Goal: Information Seeking & Learning: Check status

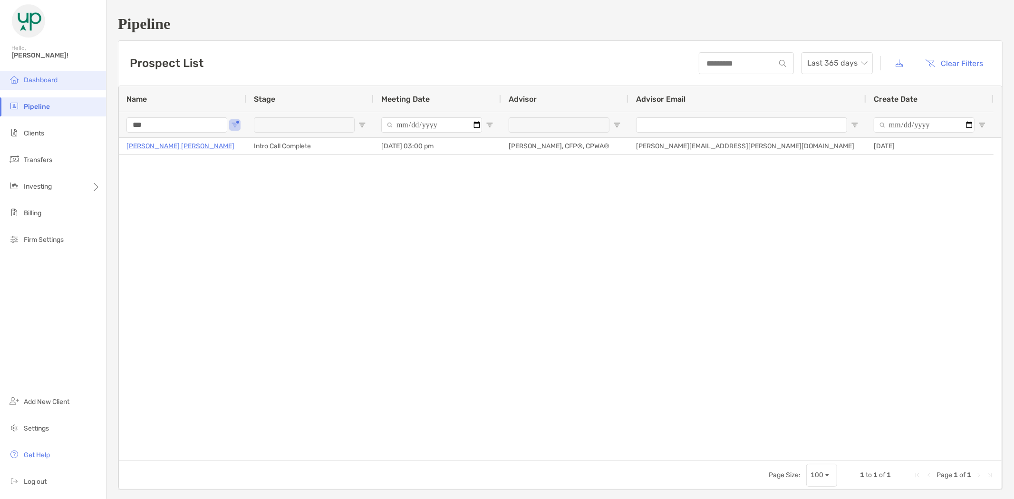
click at [54, 80] on span "Dashboard" at bounding box center [41, 80] width 34 height 8
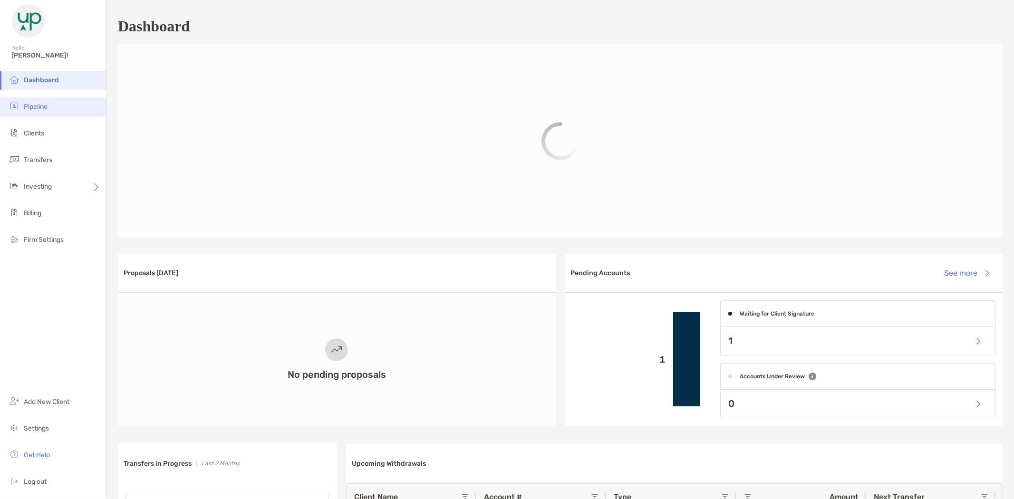
click at [48, 108] on li "Pipeline" at bounding box center [53, 106] width 106 height 19
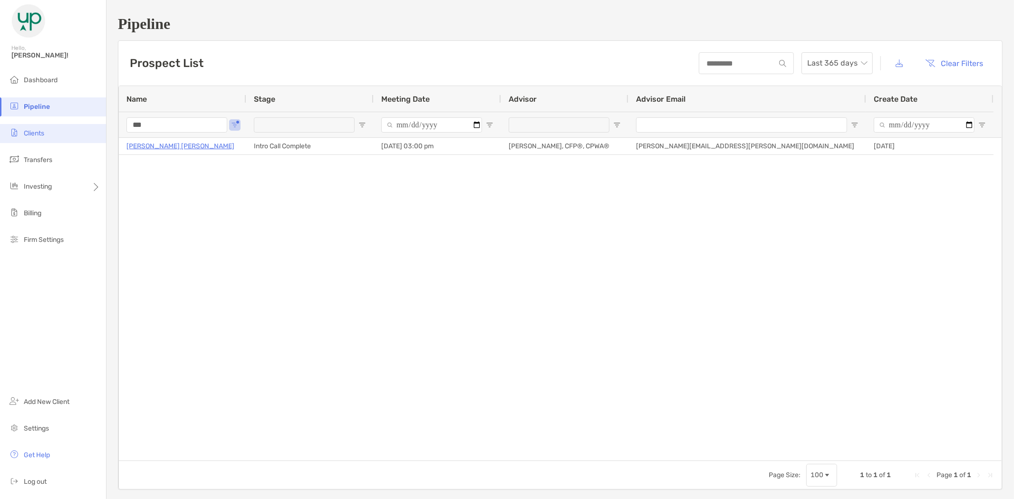
drag, startPoint x: 161, startPoint y: 125, endPoint x: 103, endPoint y: 124, distance: 57.5
click at [100, 124] on div "Pipeline Hello, Brad! Dashboard Pipeline Clients Transfers Investing Billing Fi…" at bounding box center [507, 249] width 1014 height 499
type input "******"
click at [41, 132] on span "Clients" at bounding box center [34, 133] width 20 height 8
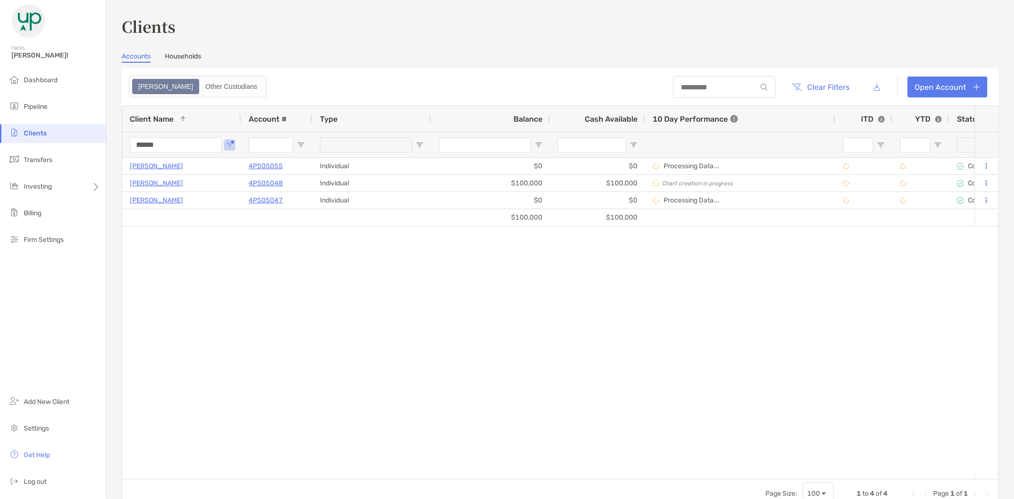
drag, startPoint x: 145, startPoint y: 145, endPoint x: 118, endPoint y: 133, distance: 29.2
click at [119, 136] on div "Clients Accounts Households Zoe Other Custodians Clear Filters Open Account 1 t…" at bounding box center [561, 249] width 908 height 499
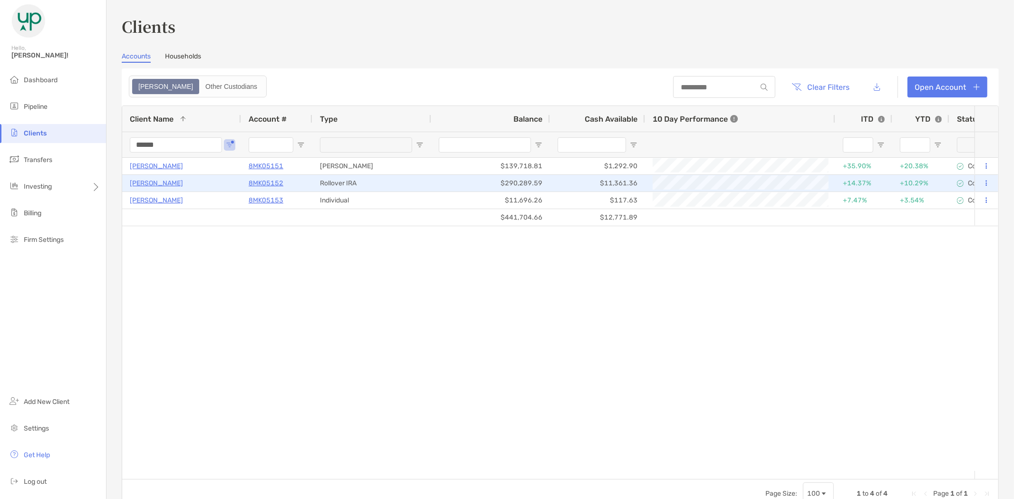
type input "******"
click at [154, 184] on p "Doreen Garcia" at bounding box center [156, 183] width 53 height 12
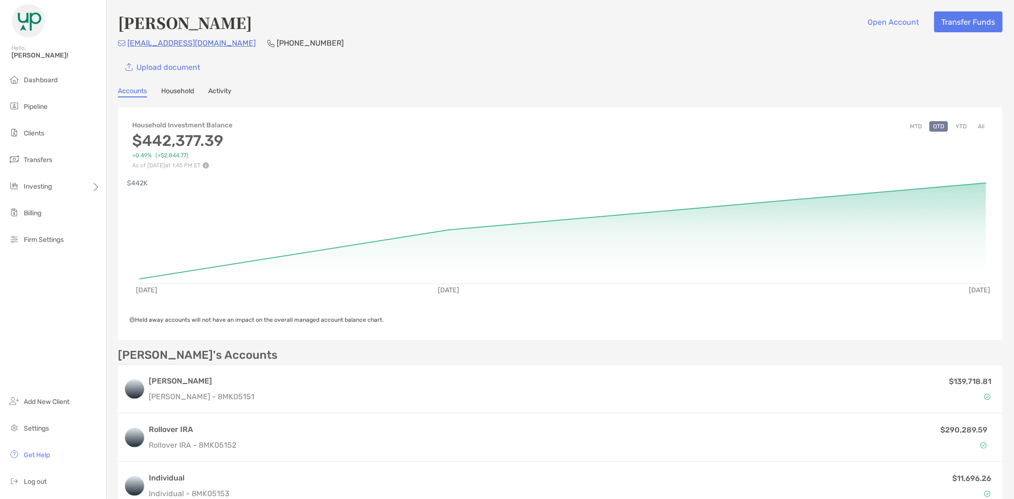
click at [974, 127] on button "All" at bounding box center [981, 126] width 14 height 10
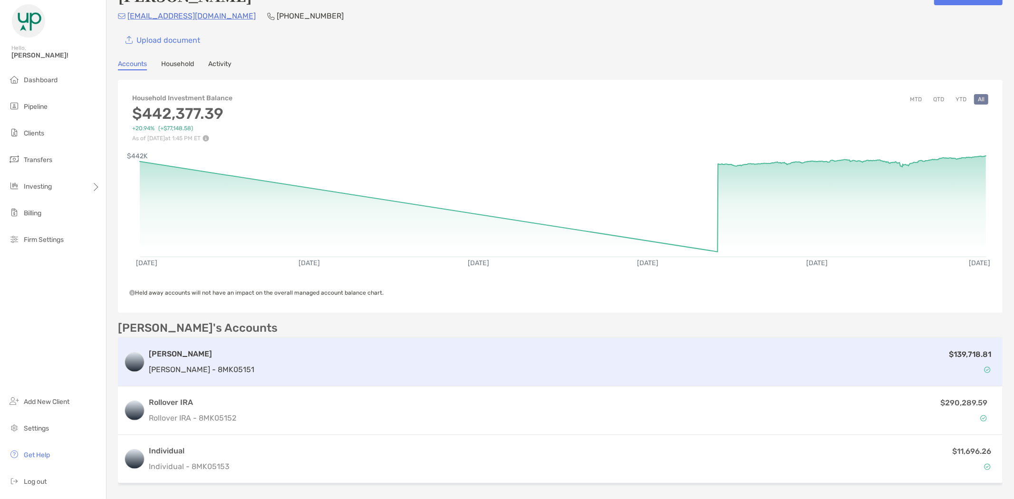
scroll to position [53, 0]
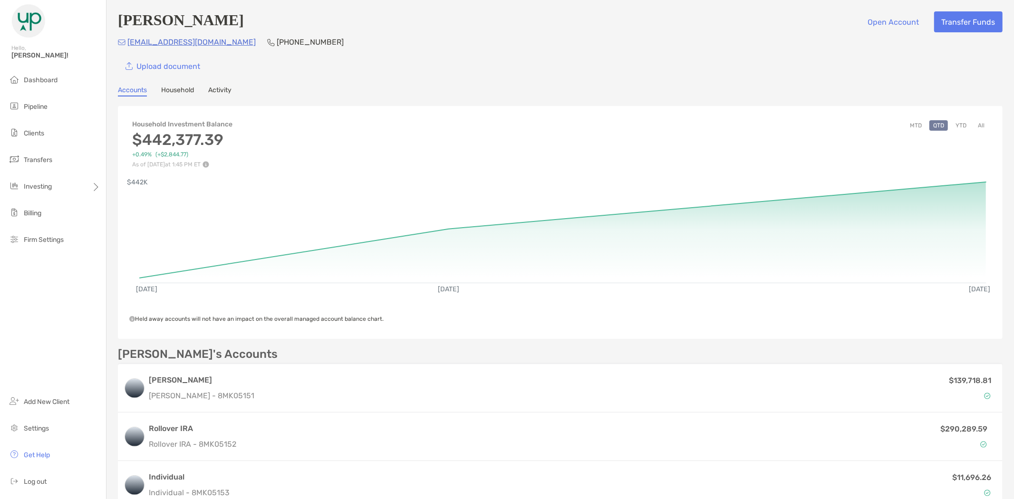
click at [974, 124] on button "All" at bounding box center [981, 125] width 14 height 10
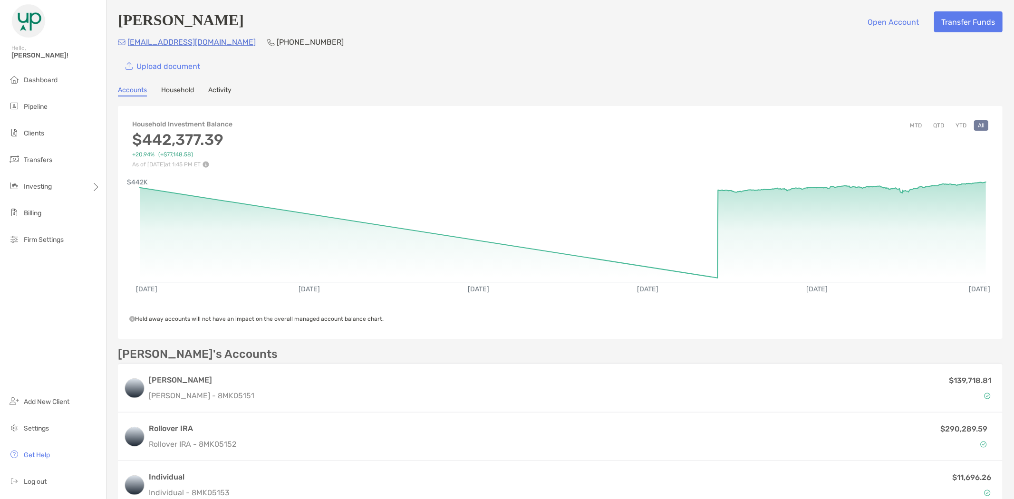
scroll to position [106, 0]
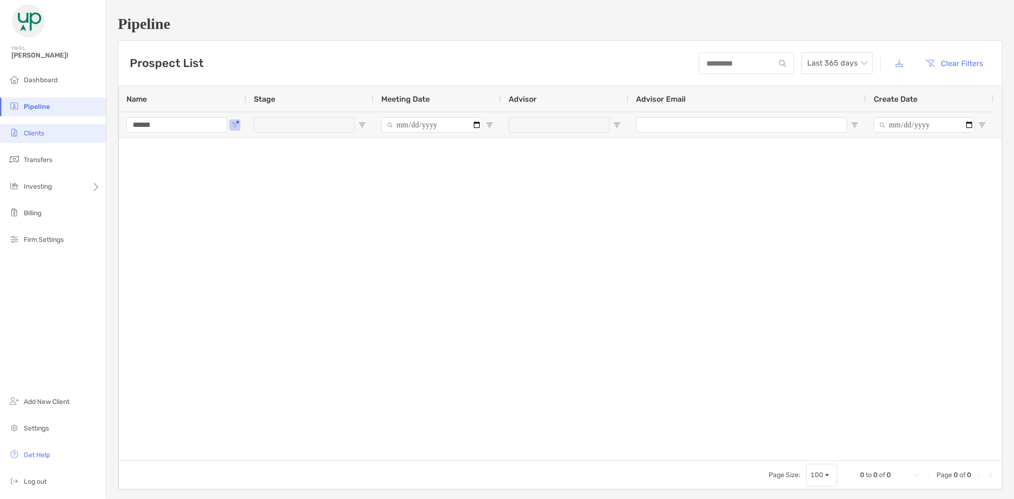
click at [37, 136] on span "Clients" at bounding box center [34, 133] width 20 height 8
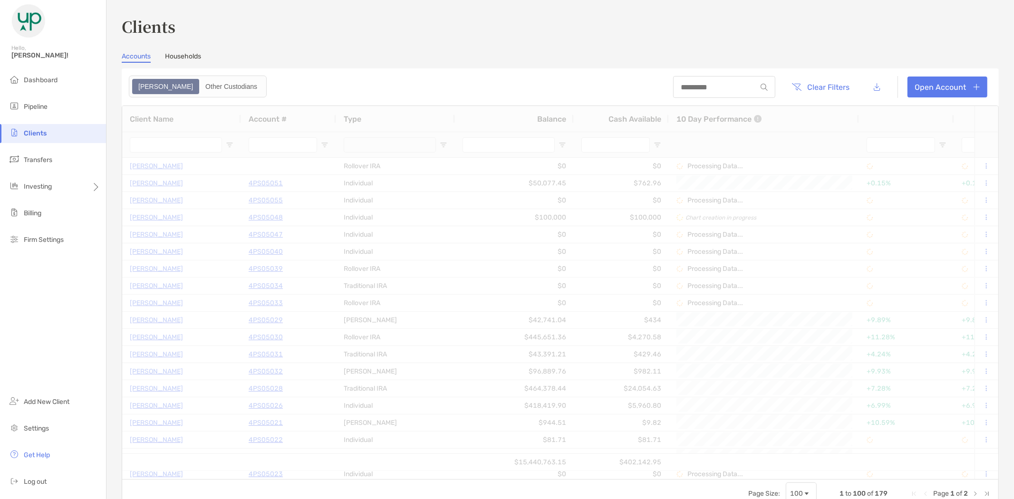
type input "******"
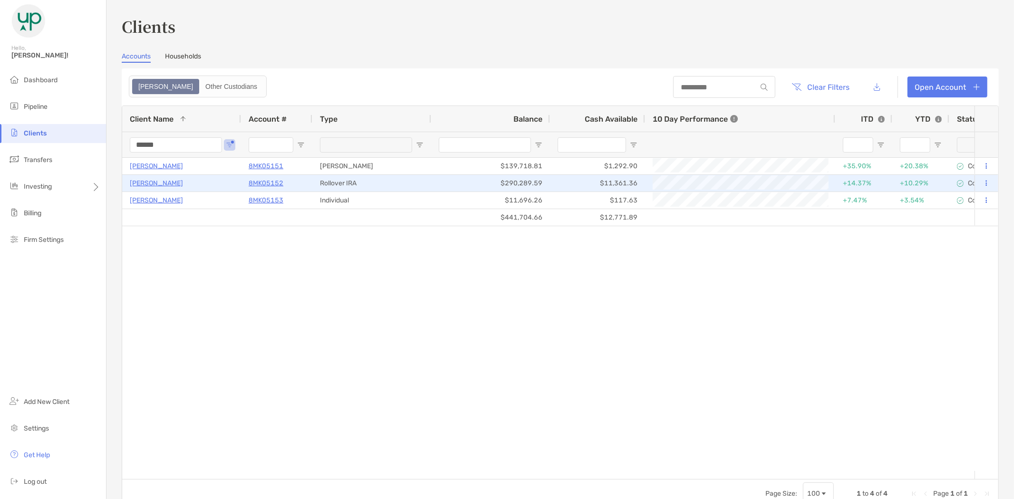
click at [154, 182] on p "Doreen Garcia" at bounding box center [156, 183] width 53 height 12
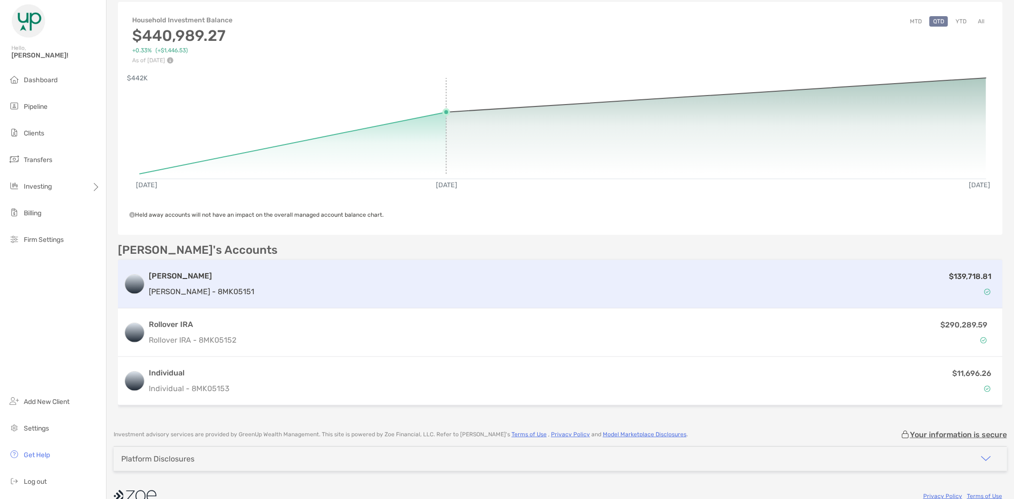
scroll to position [106, 0]
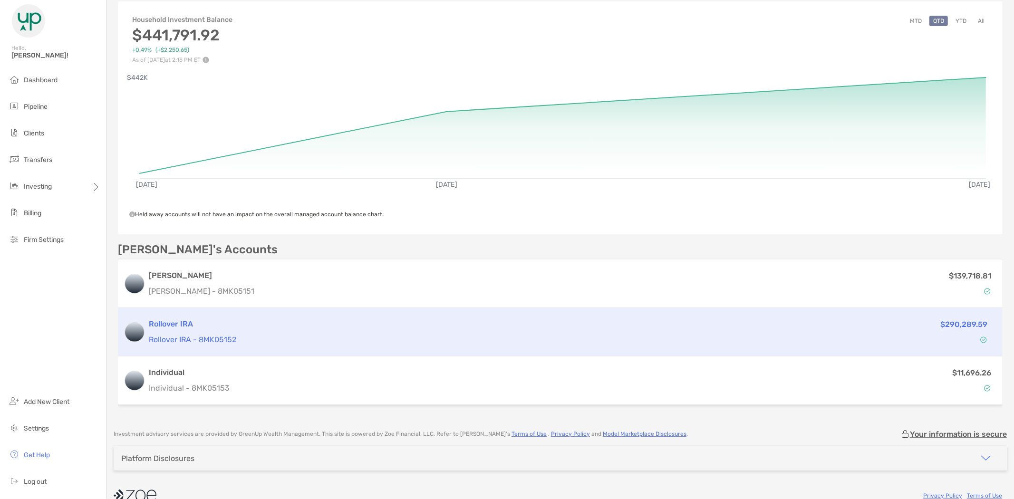
click at [207, 330] on div "Rollover IRA Rollover IRA - 8MK05152" at bounding box center [479, 332] width 660 height 27
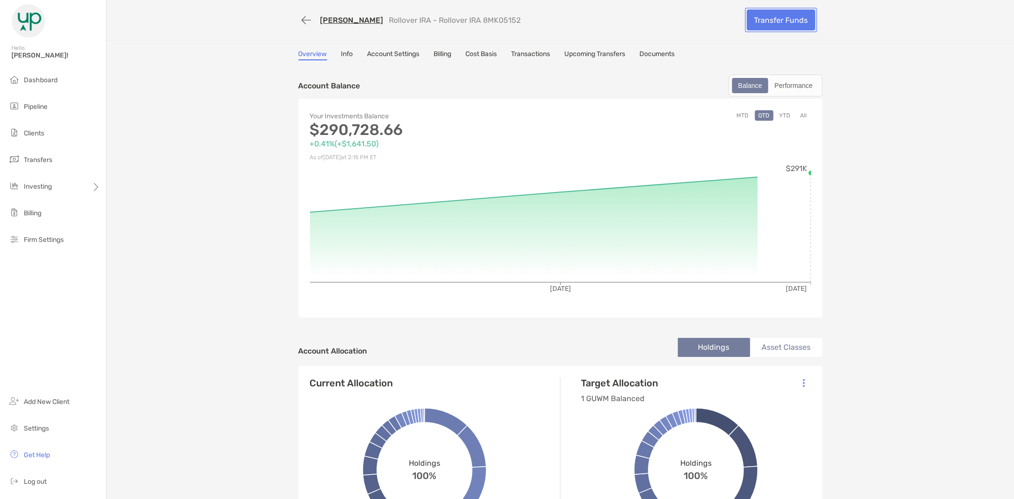
click at [768, 23] on link "Transfer Funds" at bounding box center [781, 20] width 68 height 21
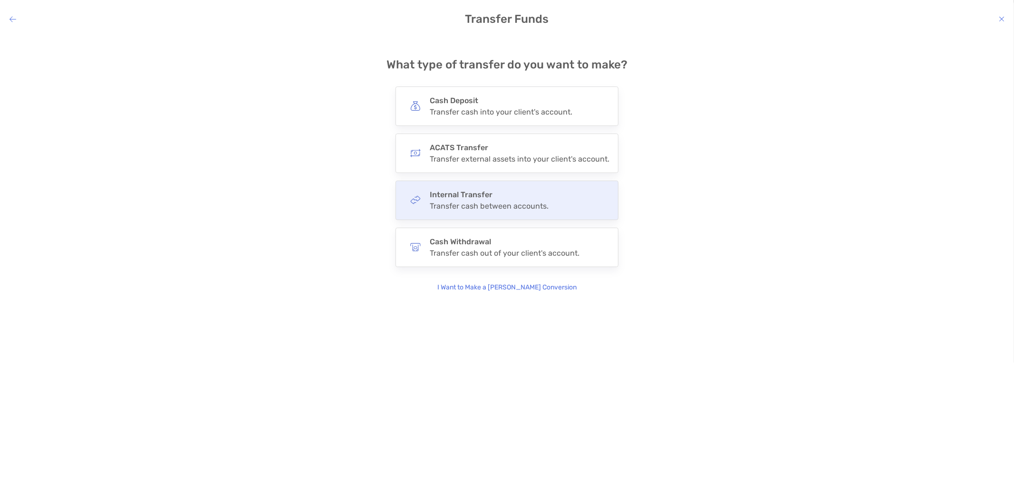
click at [486, 203] on div "Transfer cash between accounts." at bounding box center [489, 206] width 119 height 9
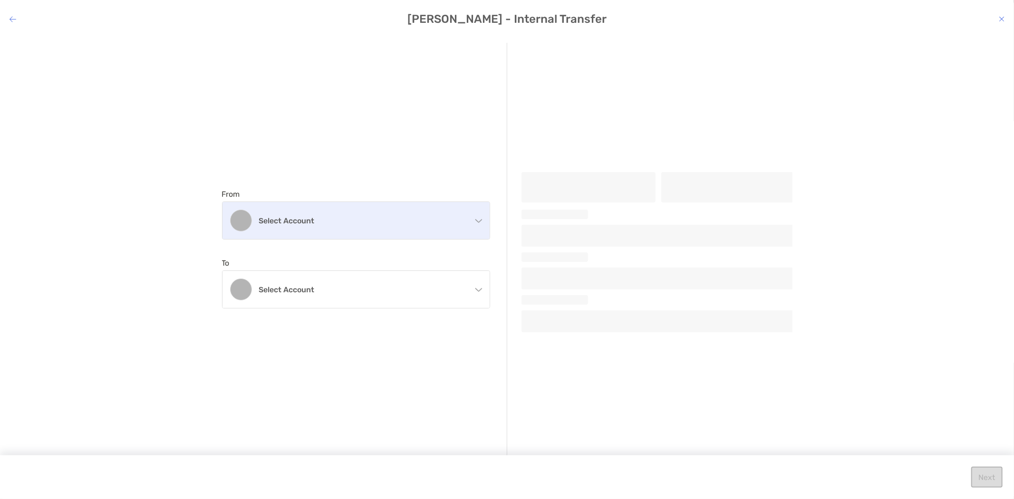
click at [342, 223] on h4 "Select account" at bounding box center [361, 220] width 205 height 9
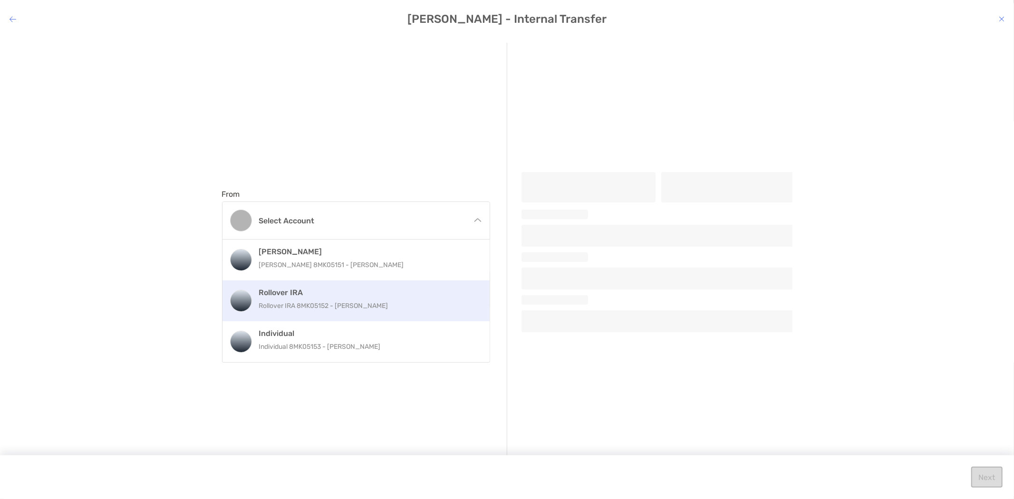
click at [331, 298] on div "Rollover IRA Rollover IRA 8MK05152 - Doreen Garcia" at bounding box center [366, 301] width 214 height 26
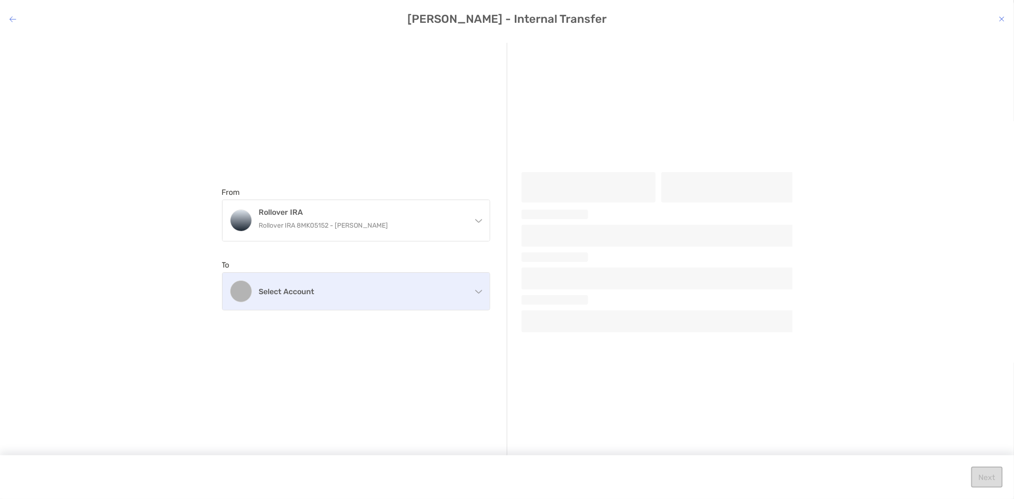
click at [336, 291] on h4 "Select account" at bounding box center [361, 291] width 205 height 9
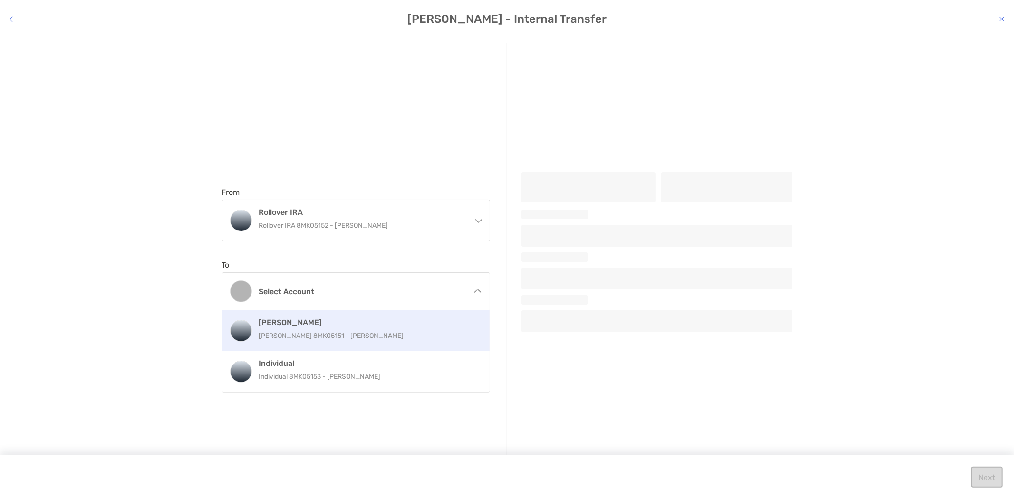
click at [316, 330] on p "Roth IRA 8MK05151 - Doreen Garcia" at bounding box center [366, 336] width 214 height 12
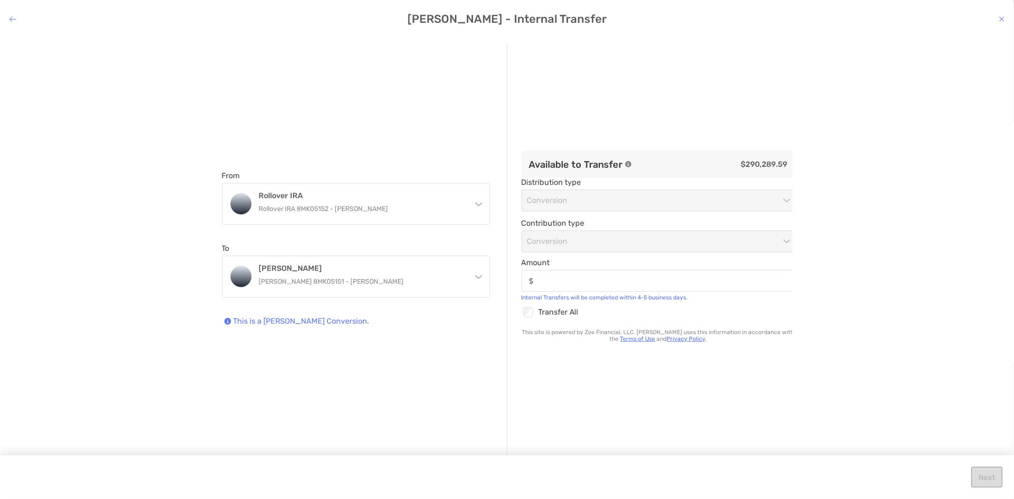
click at [592, 274] on div "modal" at bounding box center [659, 281] width 274 height 22
click at [592, 277] on input "Amount" at bounding box center [666, 281] width 257 height 8
click at [598, 281] on input "Amount" at bounding box center [664, 281] width 257 height 8
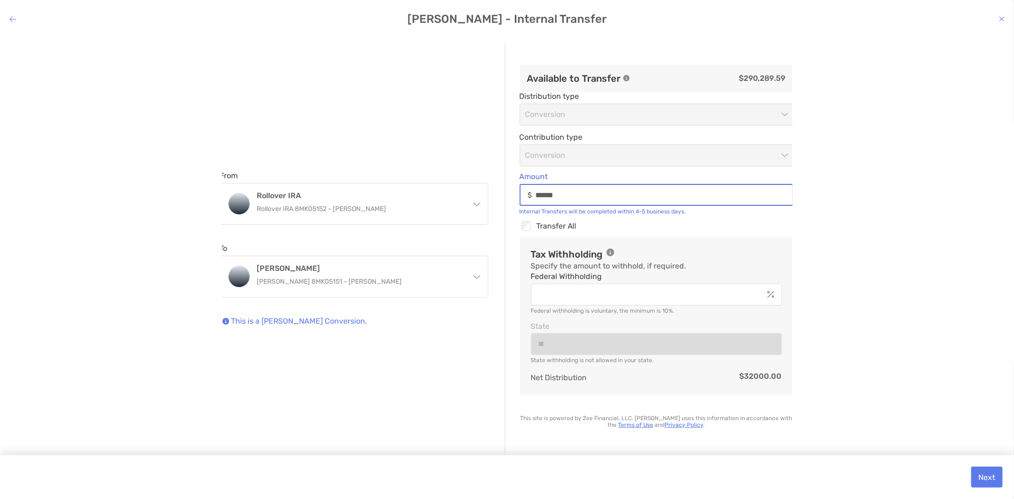
type input "******"
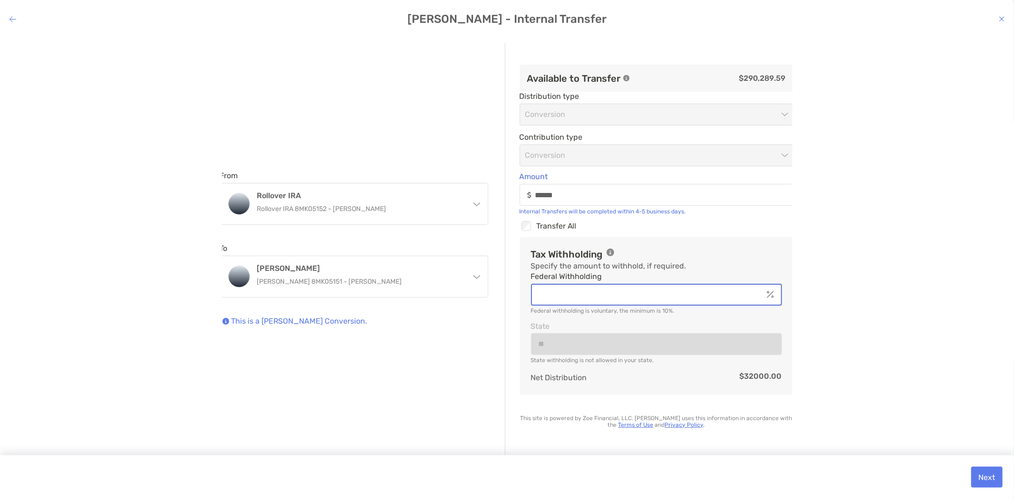
click at [659, 295] on input "Federal Withholding" at bounding box center [647, 294] width 231 height 8
type input "*"
click at [709, 226] on div "Checkbox Transfer All" at bounding box center [657, 226] width 274 height 12
click at [987, 476] on button "Next" at bounding box center [986, 477] width 31 height 21
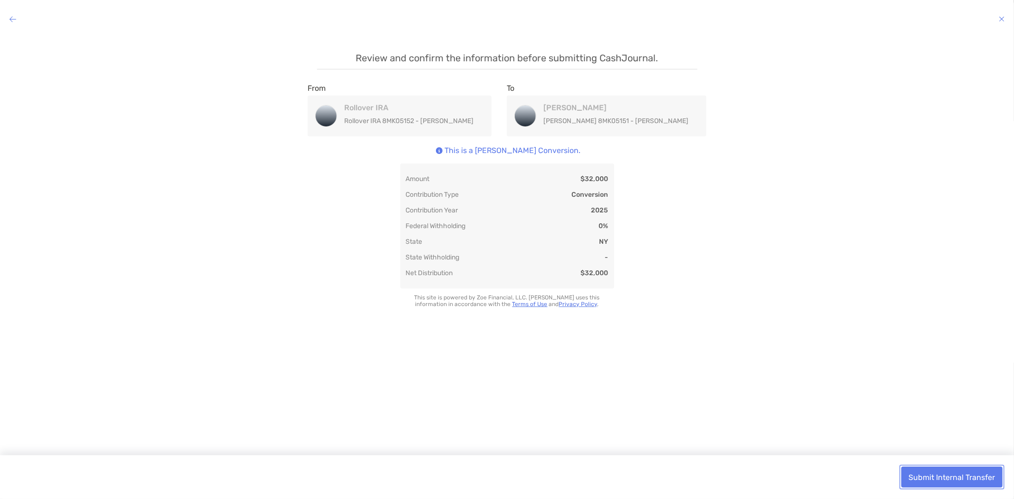
click at [953, 479] on button "Submit Internal Transfer" at bounding box center [951, 477] width 101 height 21
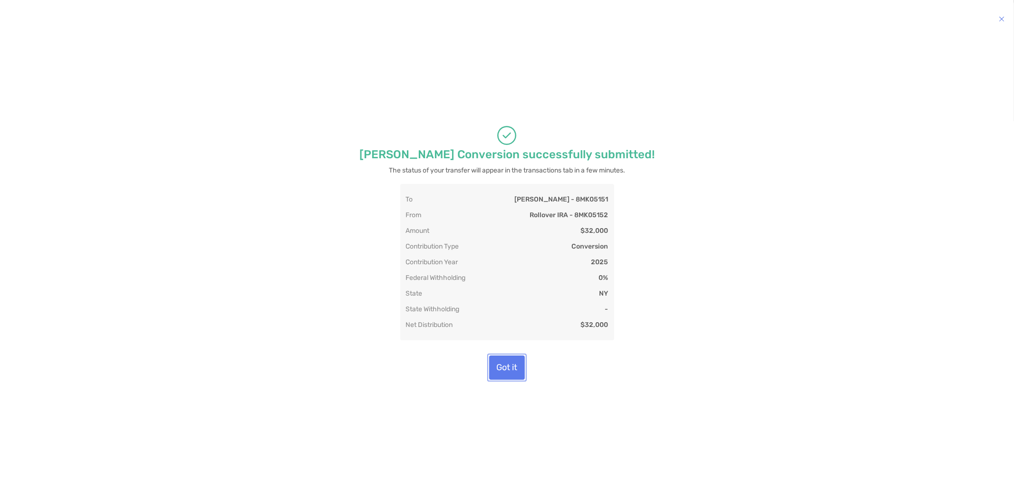
click at [512, 359] on button "Got it" at bounding box center [507, 368] width 36 height 24
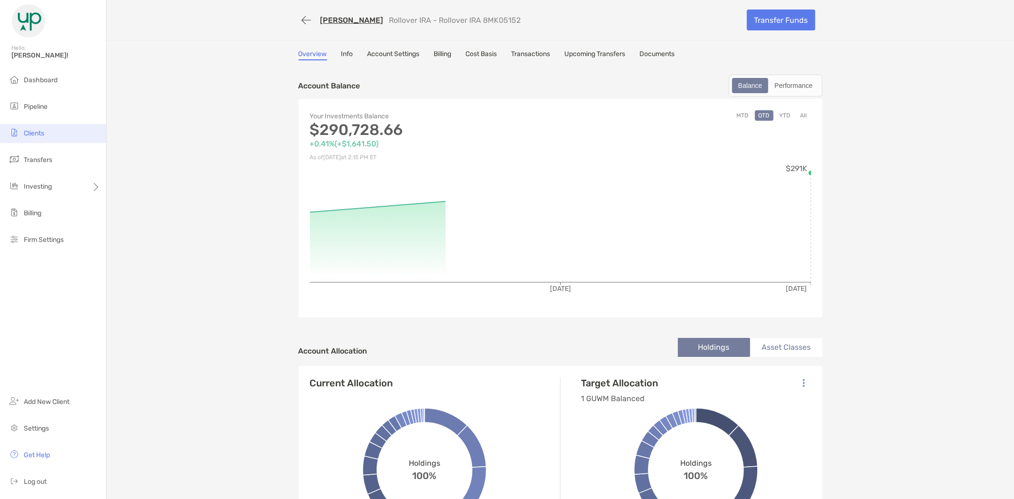
click at [36, 131] on span "Clients" at bounding box center [34, 133] width 20 height 8
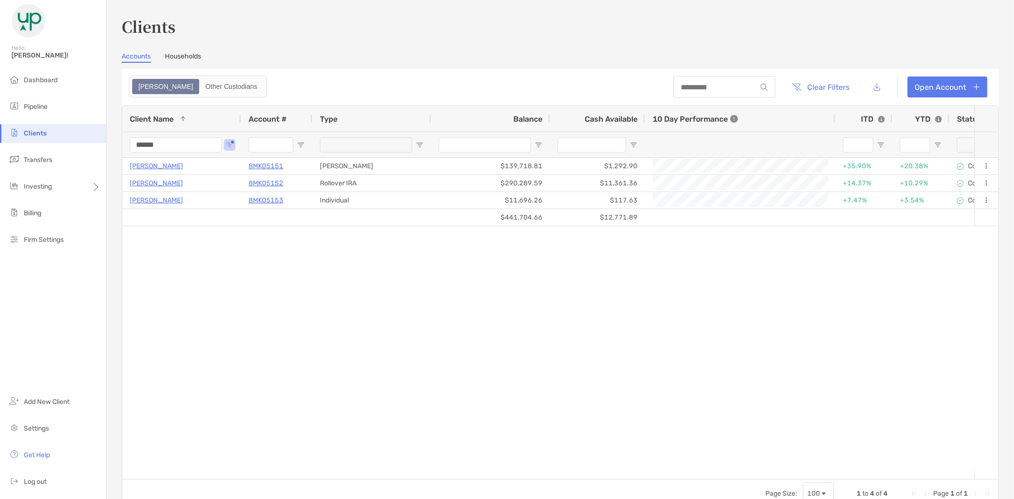
drag, startPoint x: 164, startPoint y: 145, endPoint x: 107, endPoint y: 143, distance: 56.7
click at [107, 143] on div "Clients Accounts Households Zoe Other Custodians Clear Filters Open Account 1 t…" at bounding box center [561, 249] width 908 height 499
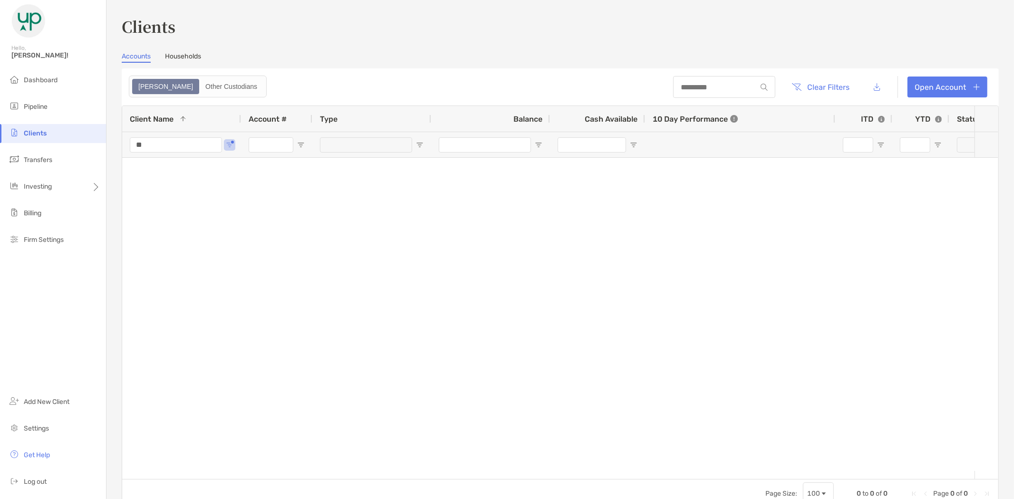
type input "*"
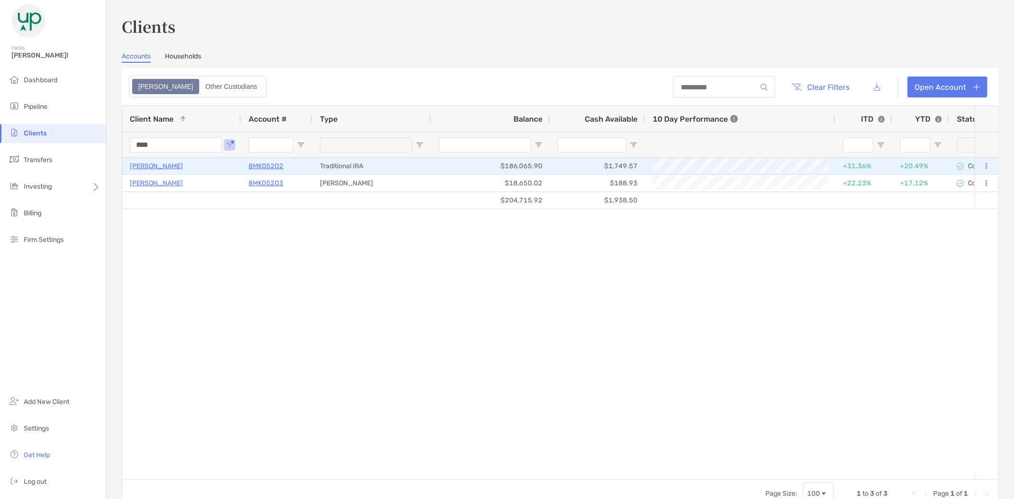
type input "****"
click at [155, 164] on p "[PERSON_NAME]" at bounding box center [156, 166] width 53 height 12
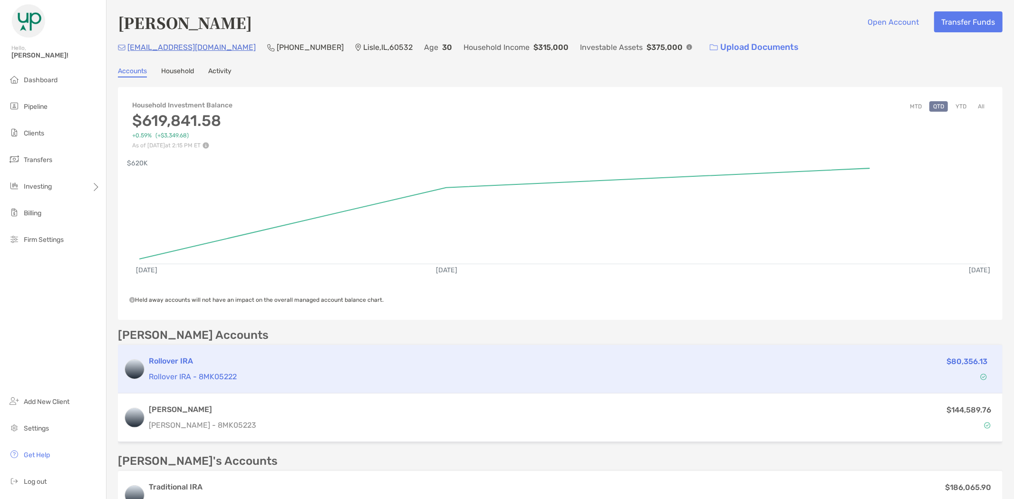
click at [226, 365] on div "Rollover IRA Rollover IRA - 8MK05222" at bounding box center [479, 369] width 660 height 27
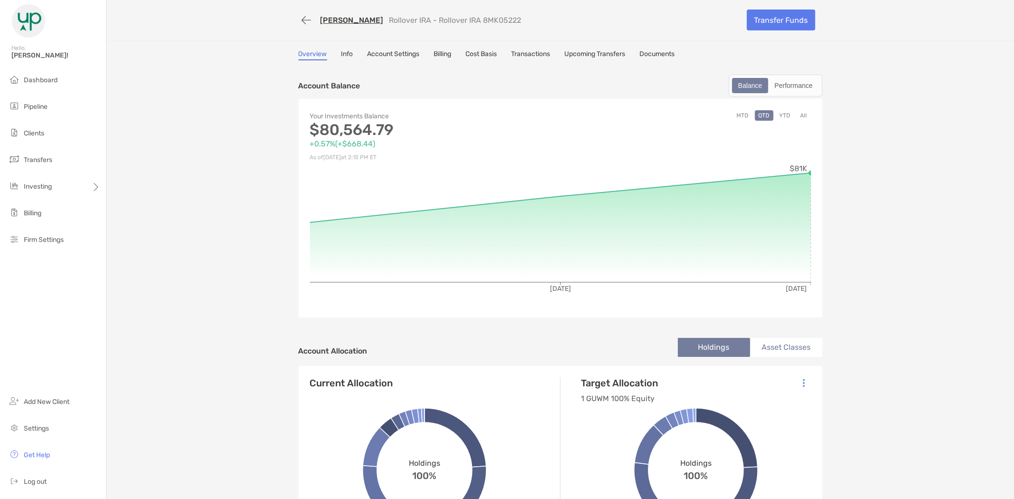
click at [656, 50] on link "Documents" at bounding box center [657, 55] width 35 height 10
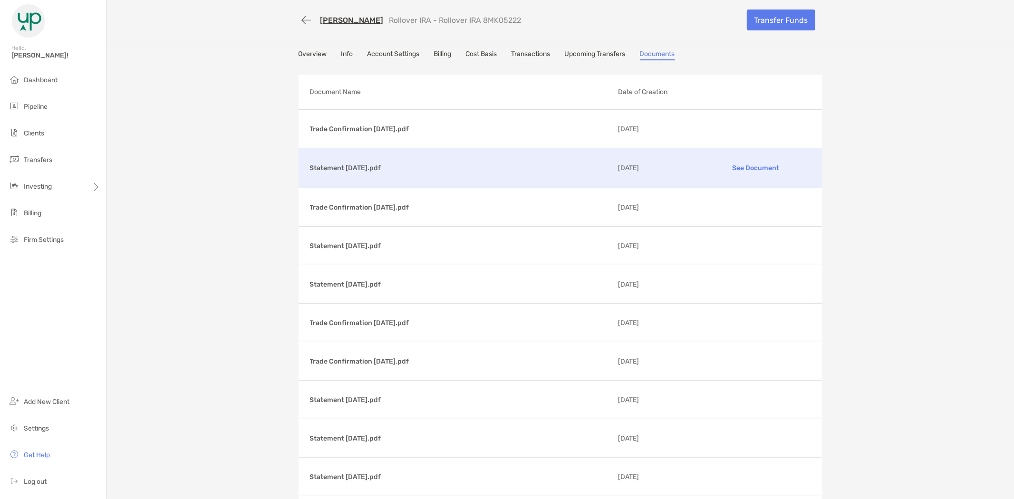
click at [752, 165] on p "See Document" at bounding box center [756, 168] width 110 height 17
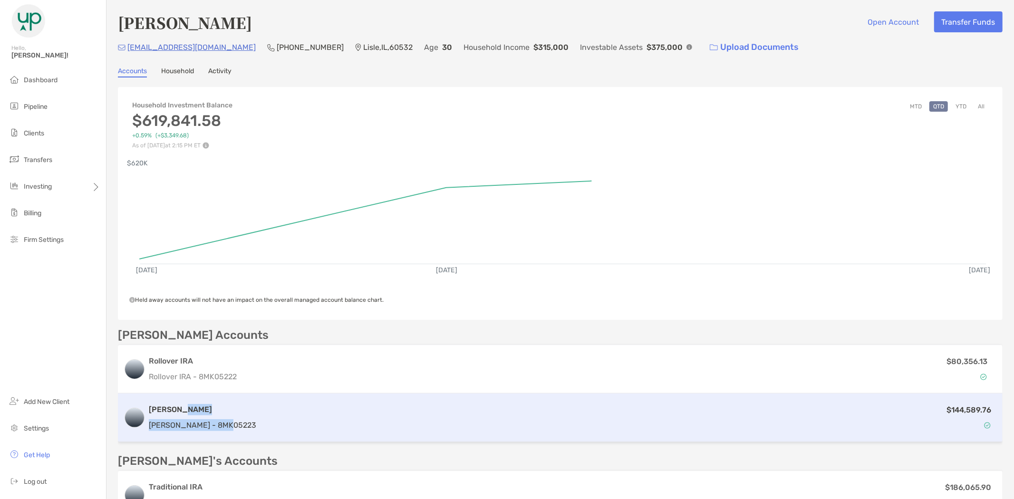
click at [203, 415] on div "Roth IRA Roth IRA - 8MK05223" at bounding box center [202, 417] width 107 height 27
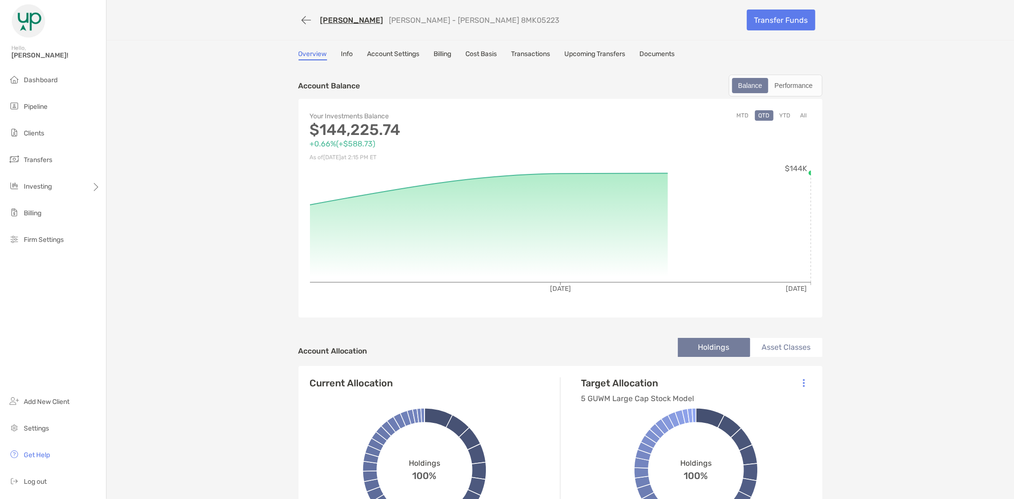
click at [661, 54] on link "Documents" at bounding box center [657, 55] width 35 height 10
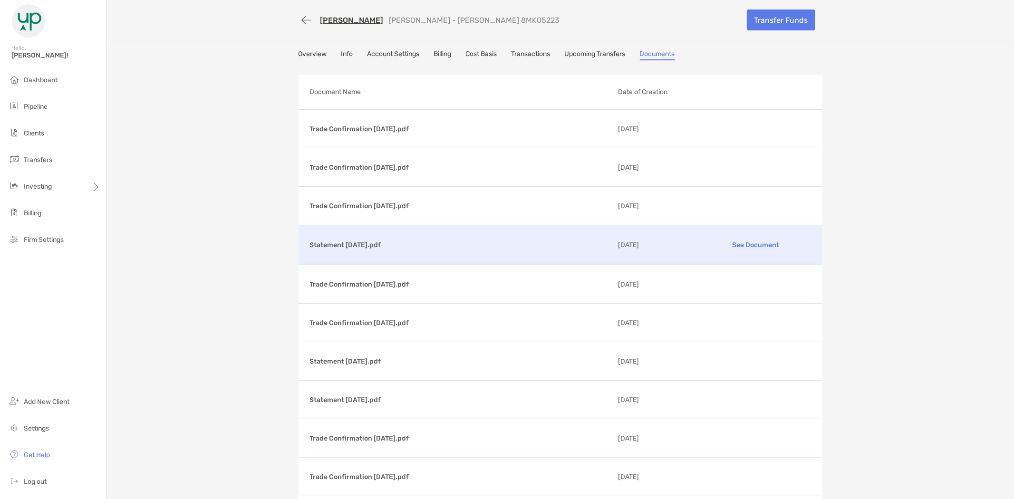
click at [411, 244] on p "Statement [DATE].pdf" at bounding box center [460, 245] width 300 height 12
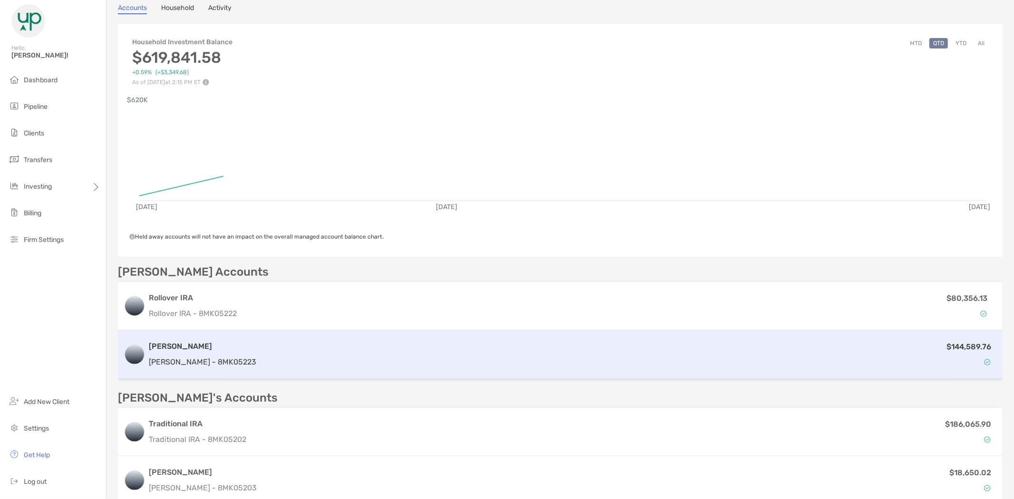
scroll to position [158, 0]
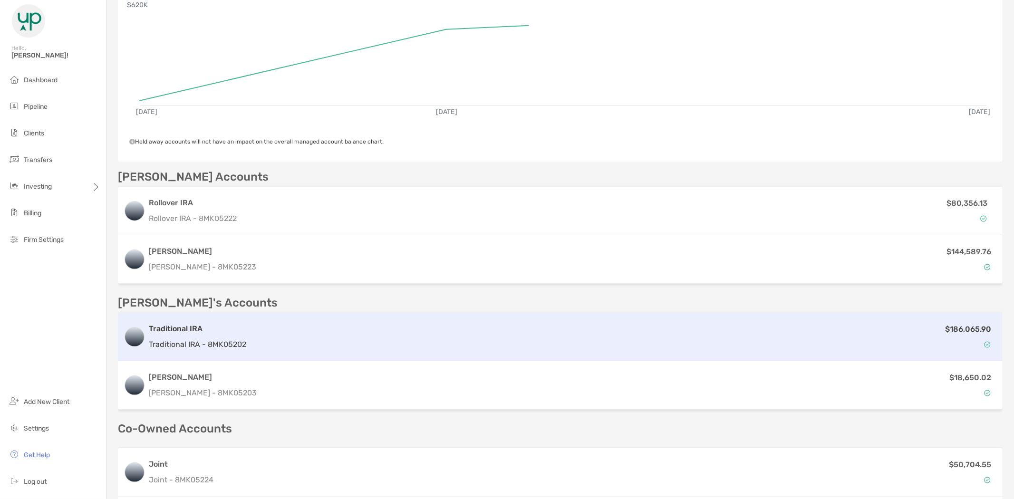
click at [191, 334] on div "Traditional IRA Traditional IRA - 8MK05202" at bounding box center [197, 336] width 97 height 27
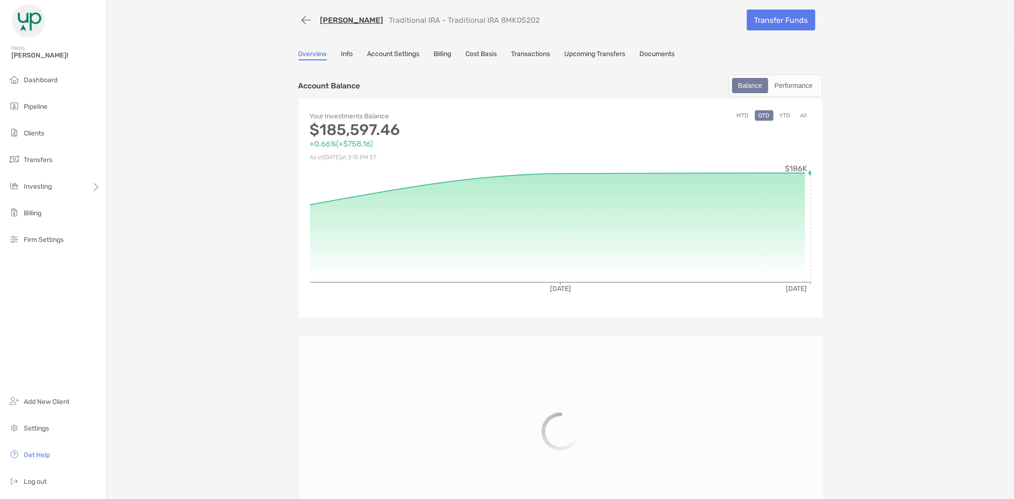
click at [659, 55] on link "Documents" at bounding box center [657, 55] width 35 height 10
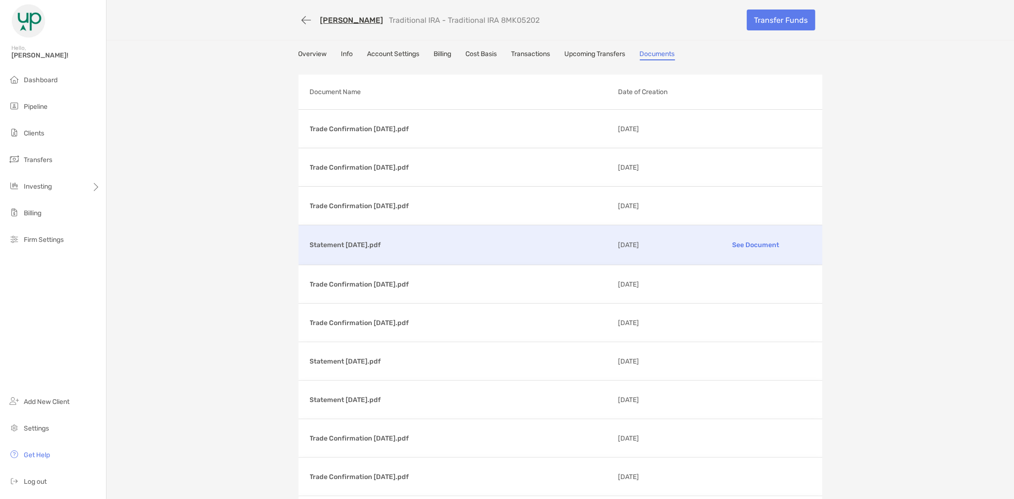
click at [434, 239] on p "Statement [DATE].pdf" at bounding box center [460, 245] width 300 height 12
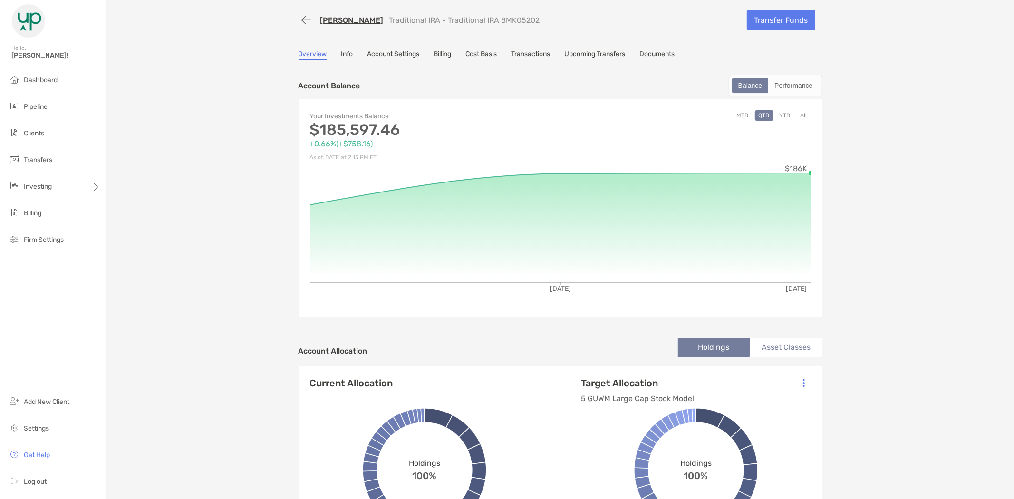
click at [664, 55] on link "Documents" at bounding box center [657, 55] width 35 height 10
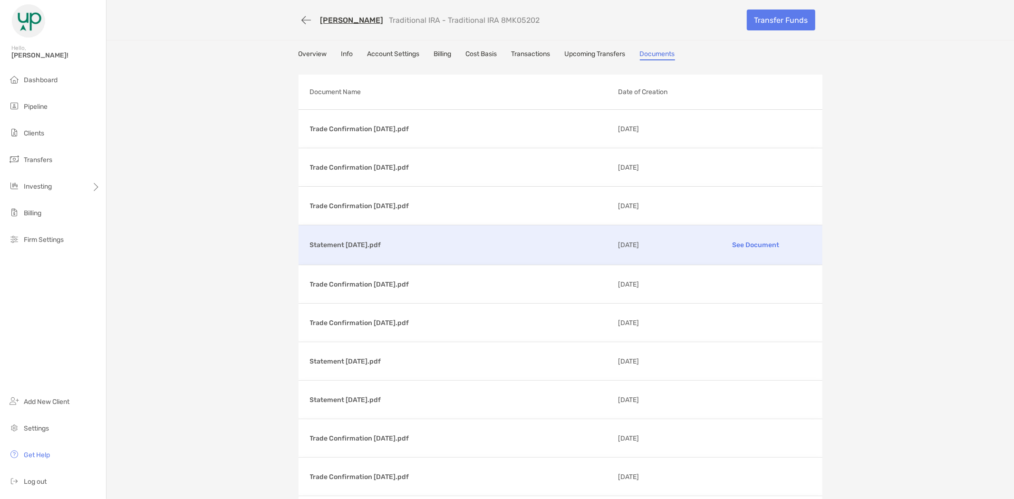
click at [749, 247] on p "See Document" at bounding box center [756, 245] width 110 height 17
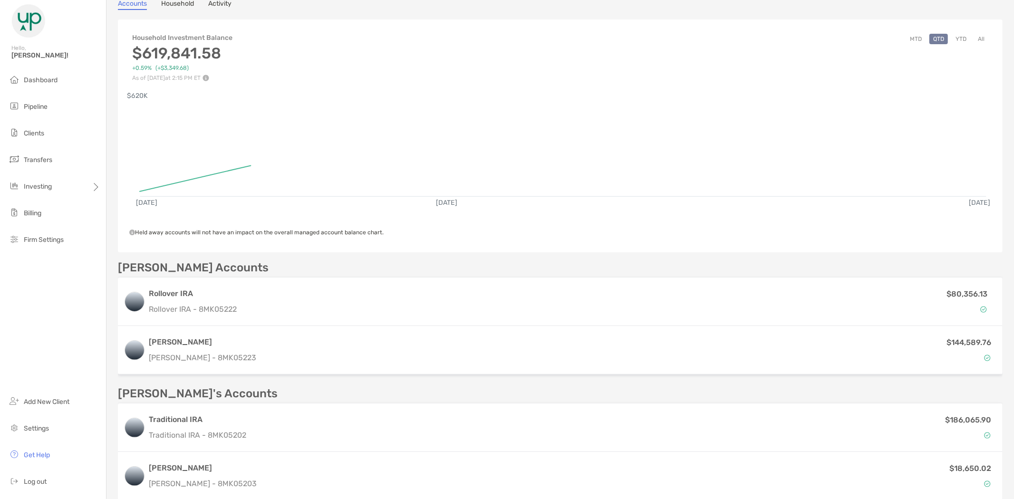
scroll to position [106, 0]
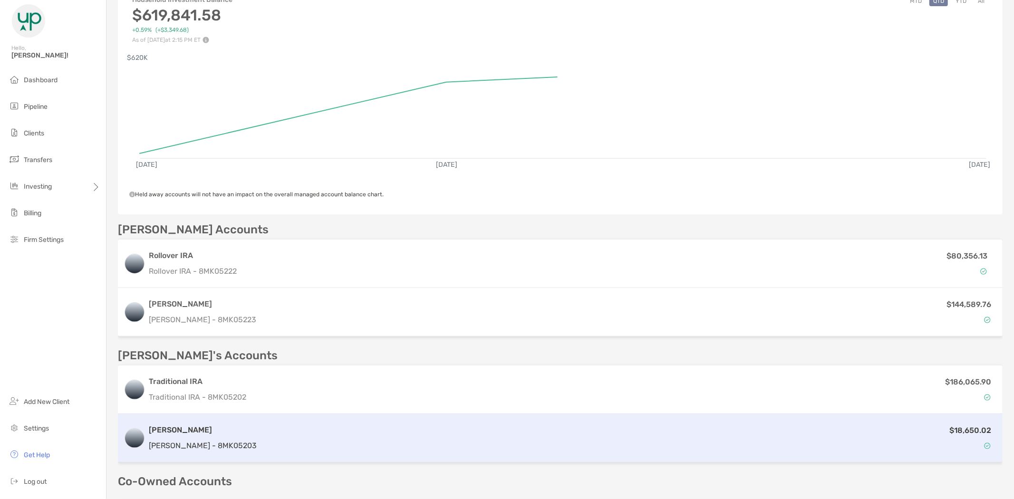
click at [261, 439] on div "$18,650.02" at bounding box center [629, 439] width 736 height 28
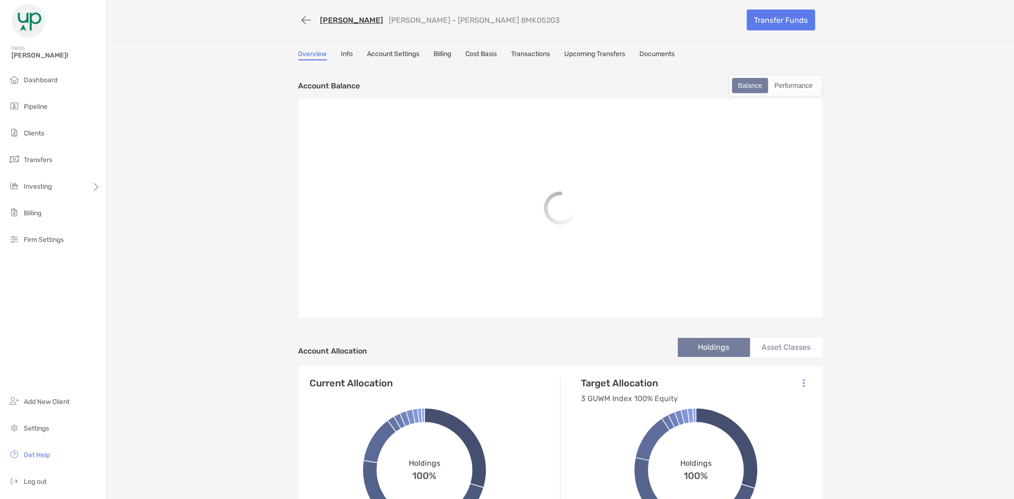
click at [667, 53] on link "Documents" at bounding box center [657, 55] width 35 height 10
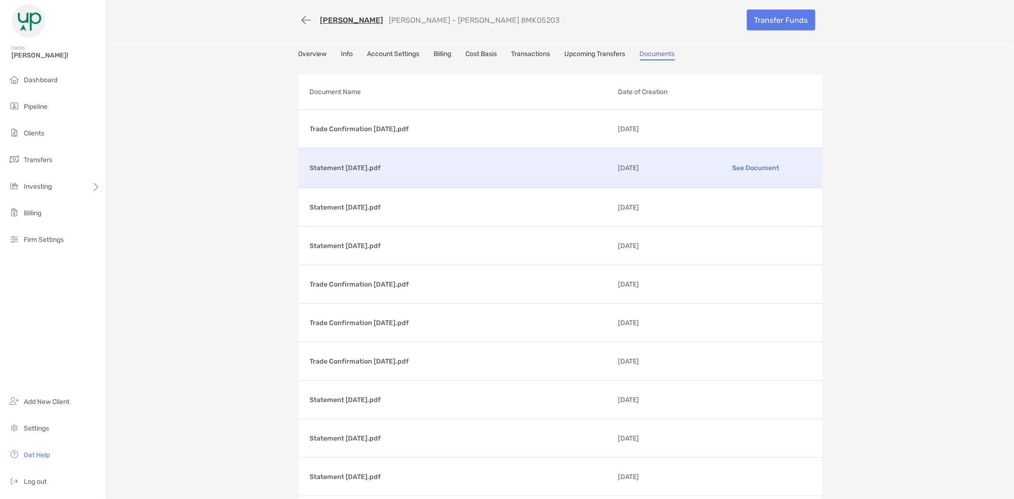
click at [379, 162] on p "Statement [DATE].pdf" at bounding box center [460, 168] width 300 height 12
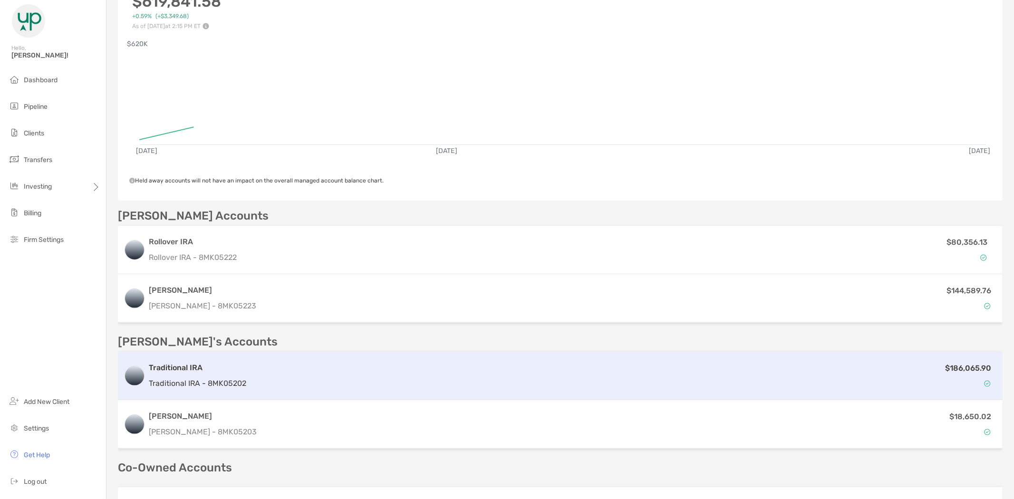
scroll to position [264, 0]
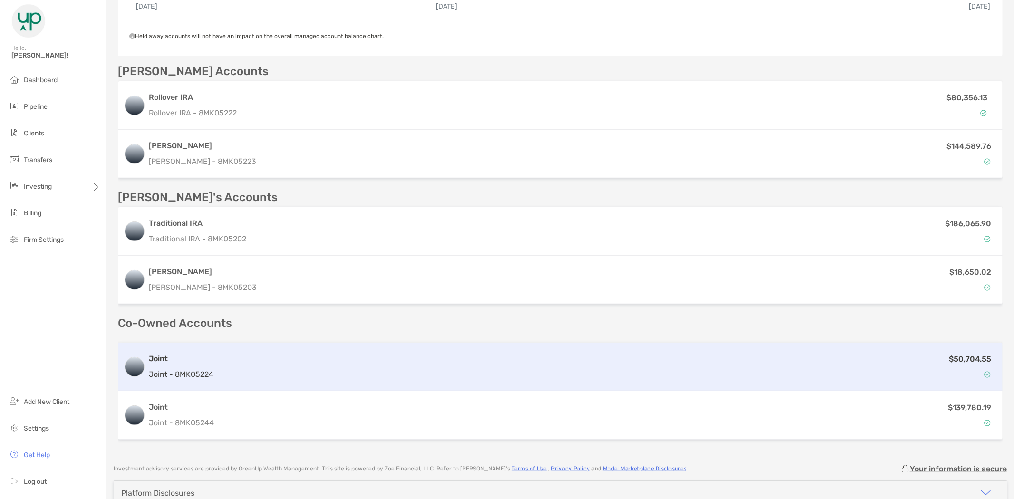
click at [191, 369] on p "Joint - 8MK05224" at bounding box center [181, 374] width 65 height 12
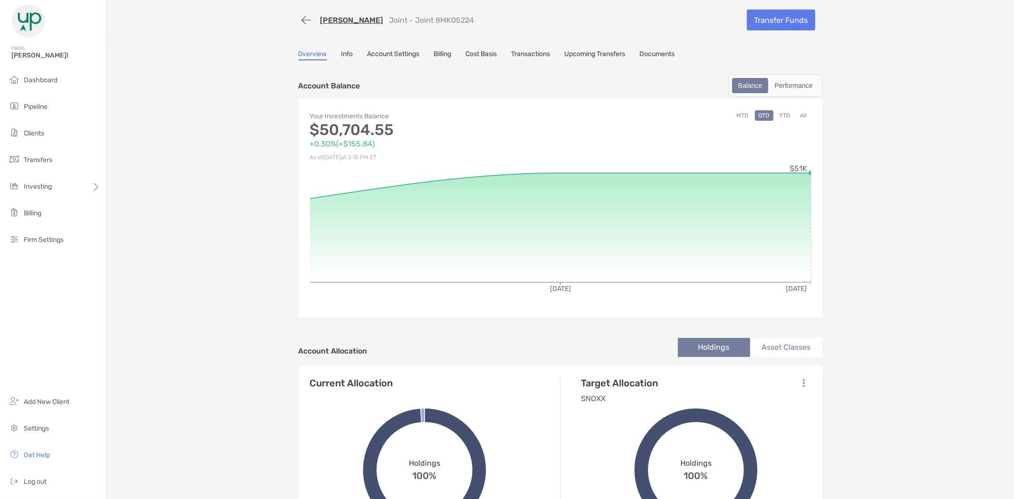
click at [659, 50] on link "Documents" at bounding box center [657, 55] width 35 height 10
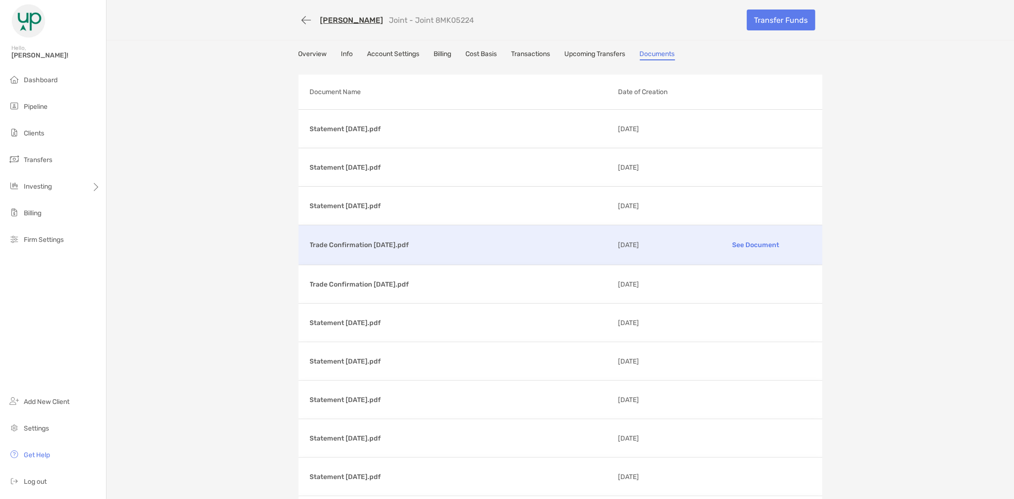
click at [365, 241] on p "Trade Confirmation 07/22/2025.pdf" at bounding box center [460, 245] width 300 height 12
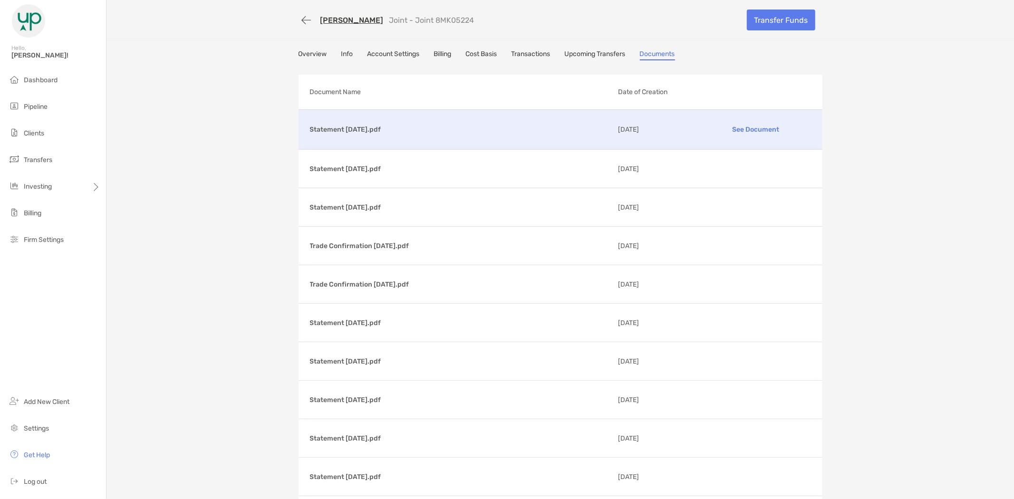
click at [378, 126] on p "Statement [DATE].pdf" at bounding box center [460, 130] width 300 height 12
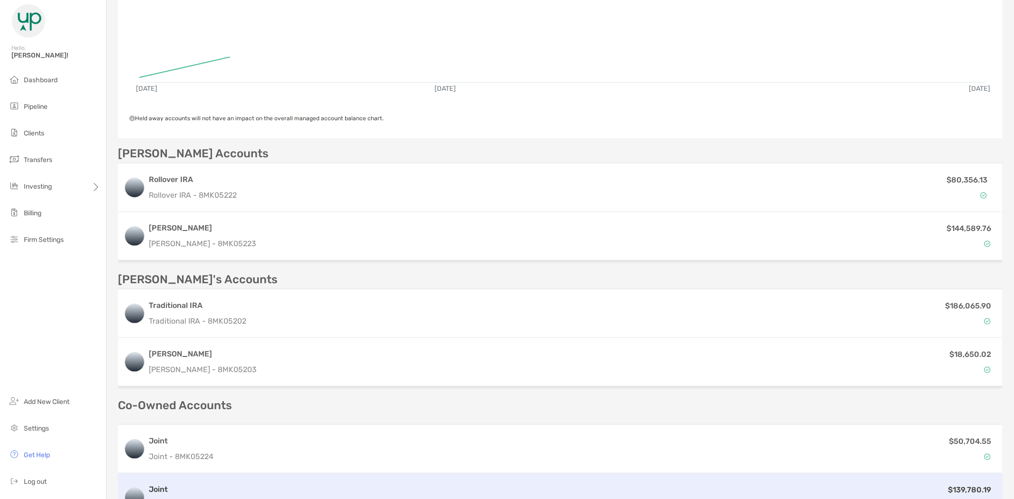
scroll to position [314, 0]
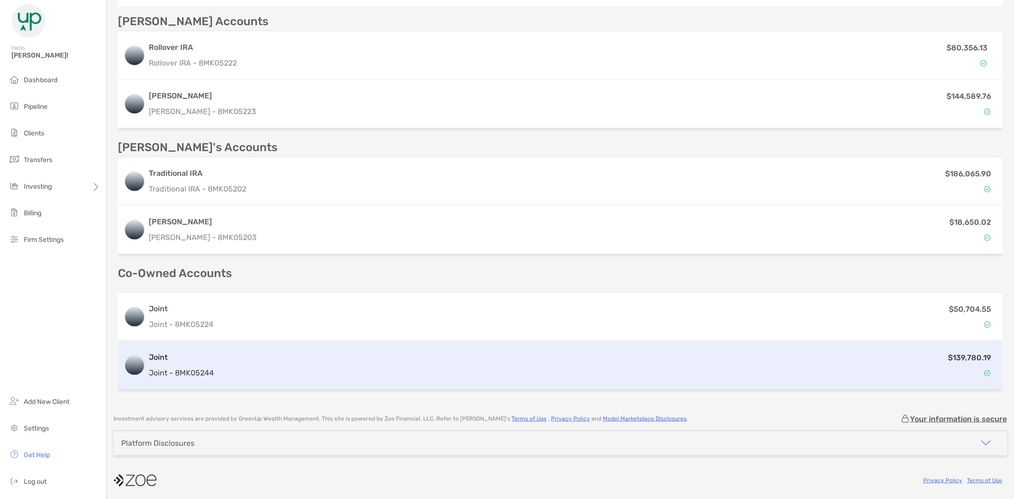
click at [232, 367] on div "$139,780.19" at bounding box center [607, 366] width 779 height 28
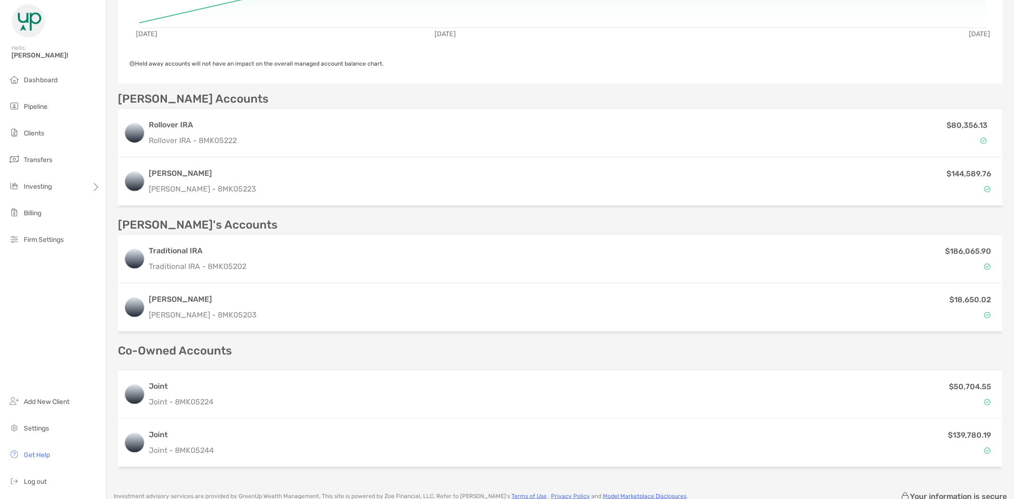
scroll to position [0, 0]
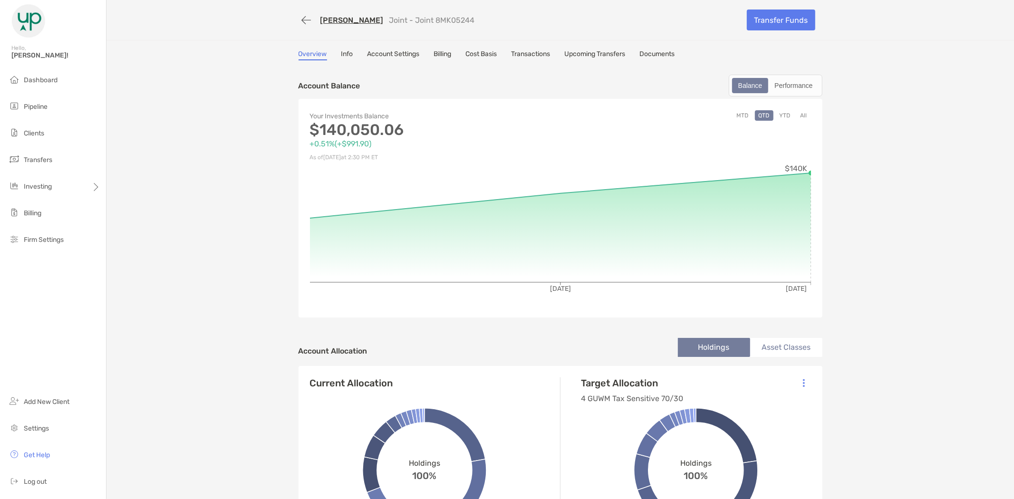
click at [662, 55] on link "Documents" at bounding box center [657, 55] width 35 height 10
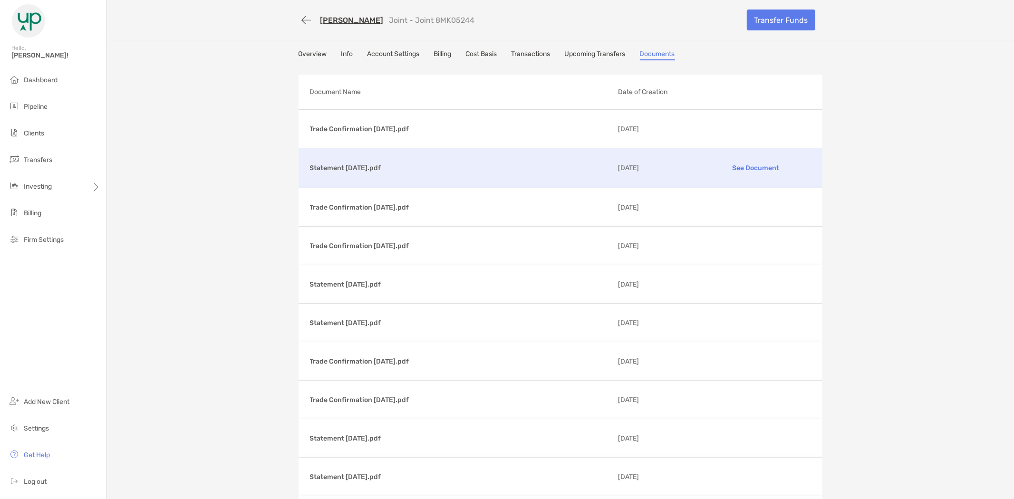
click at [426, 167] on p "Statement [DATE].pdf" at bounding box center [460, 168] width 300 height 12
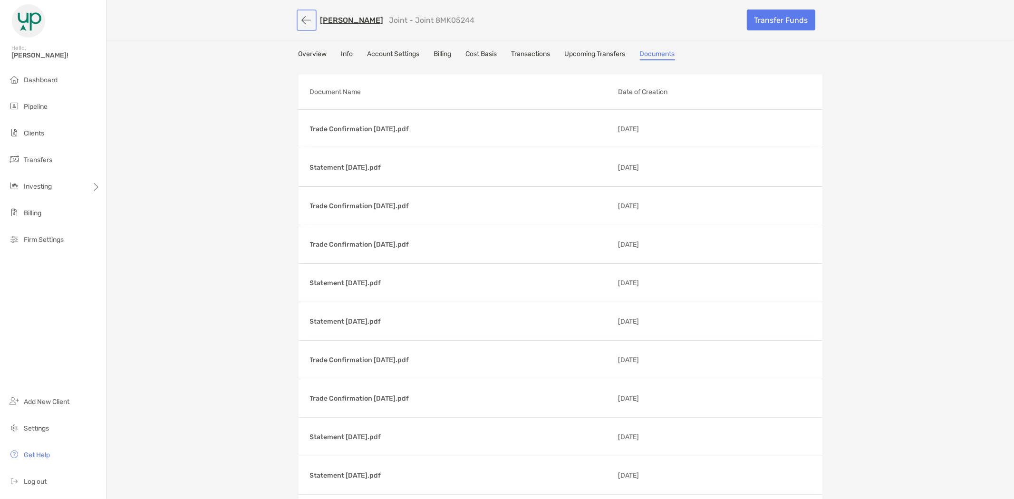
click at [299, 18] on button "button" at bounding box center [307, 20] width 16 height 18
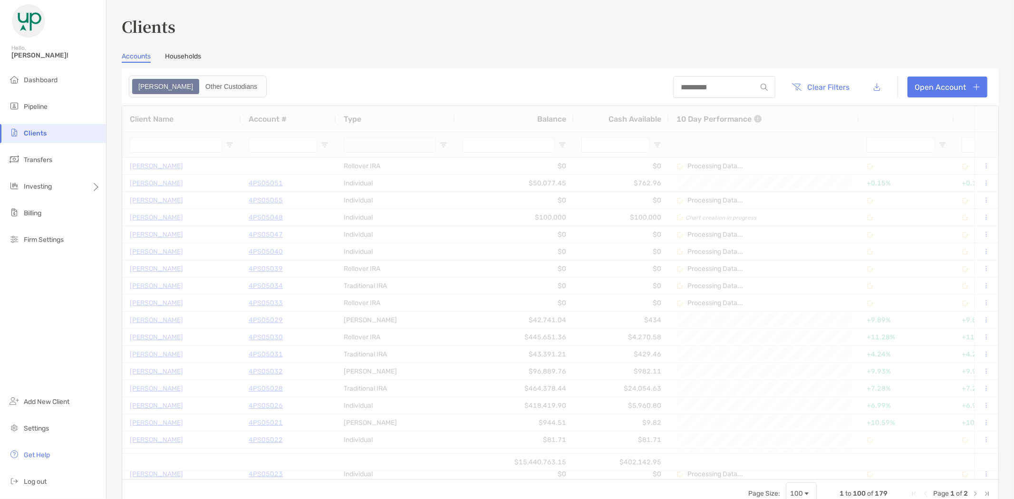
type input "****"
